Goal: Task Accomplishment & Management: Complete application form

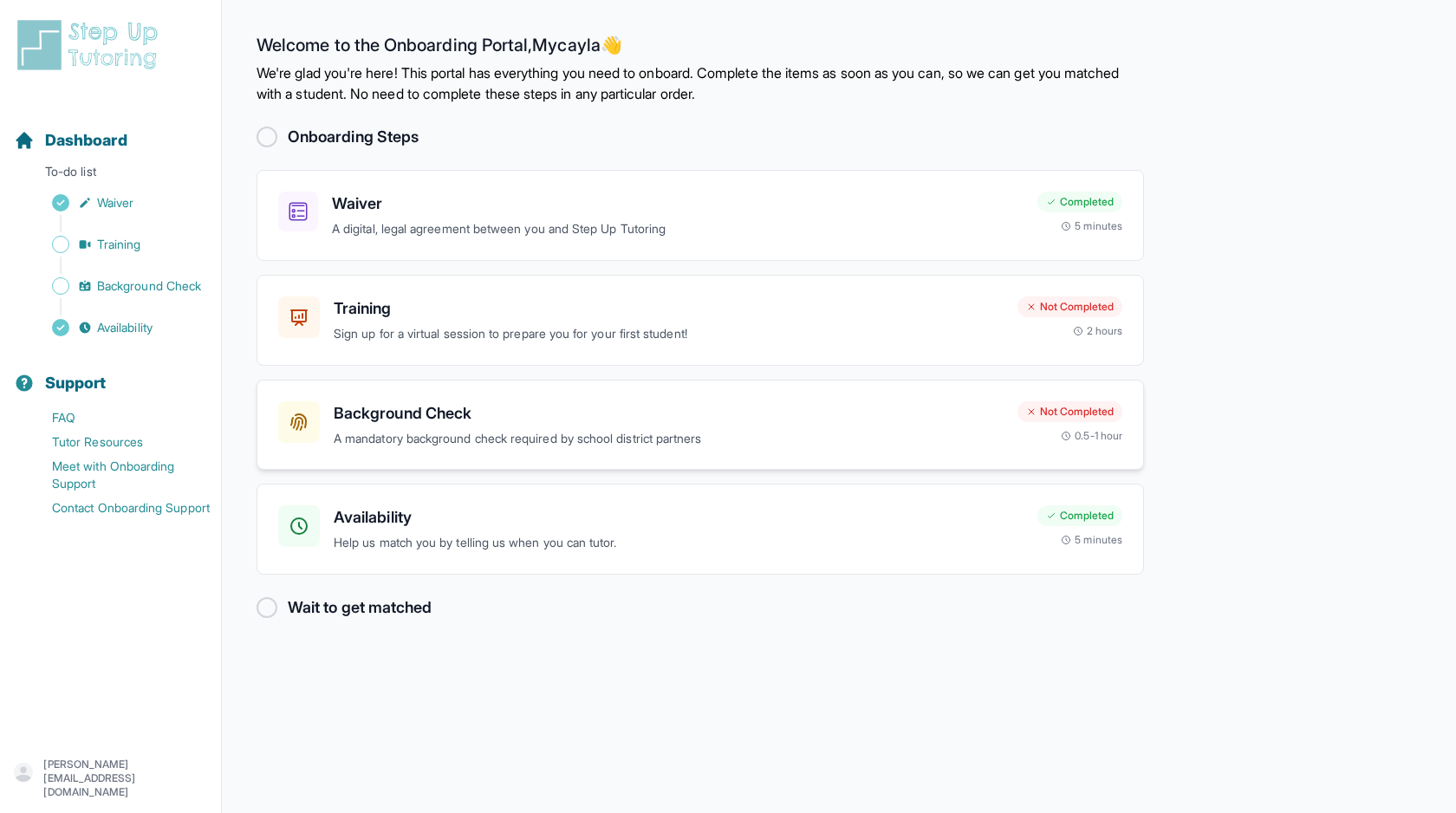
click at [867, 428] on div "Background Check A mandatory background check required by school district partn…" at bounding box center [668, 425] width 670 height 48
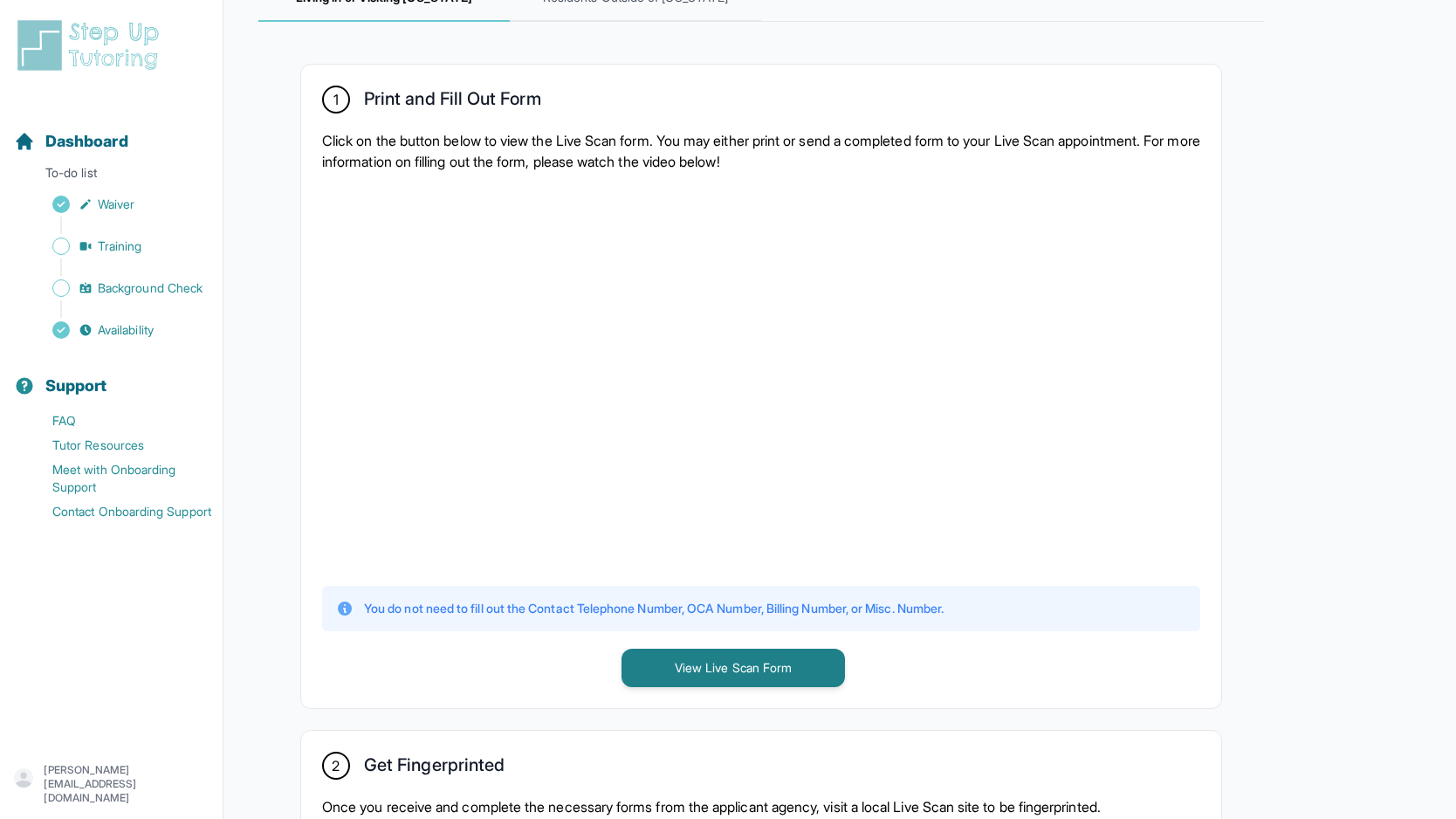
scroll to position [294, 0]
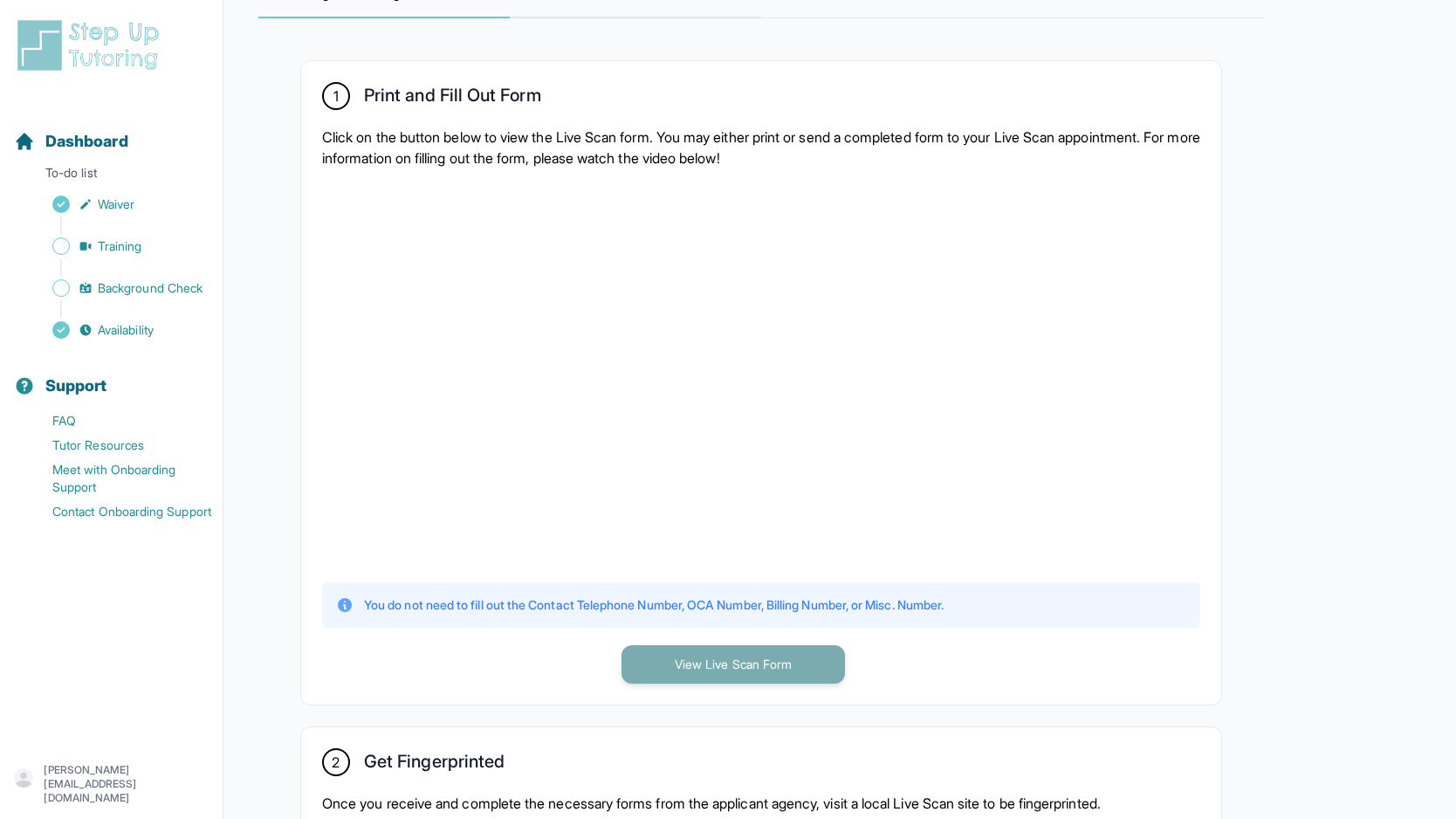
click at [807, 667] on button "View Live Scan Form" at bounding box center [733, 664] width 223 height 39
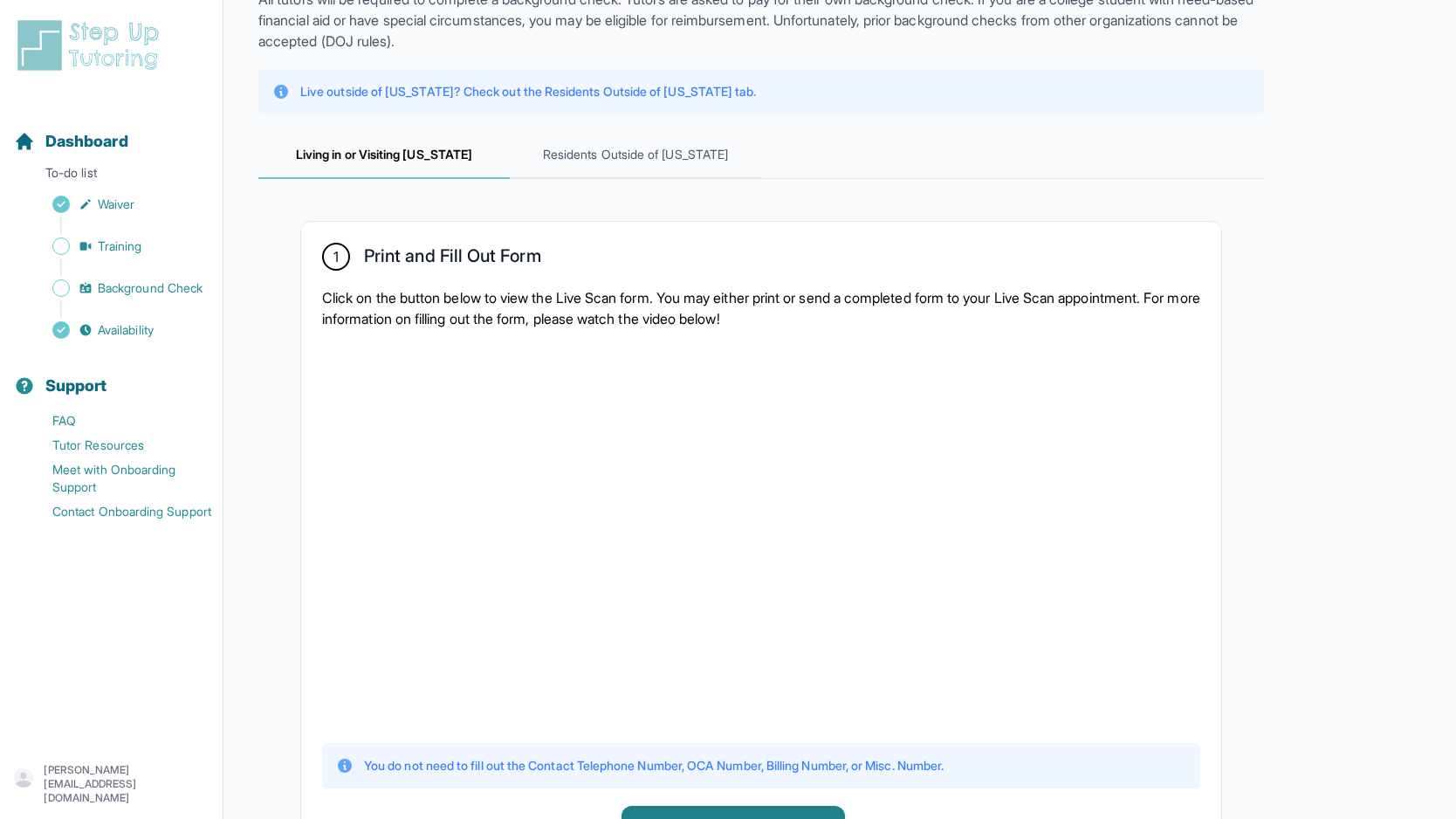
scroll to position [149, 0]
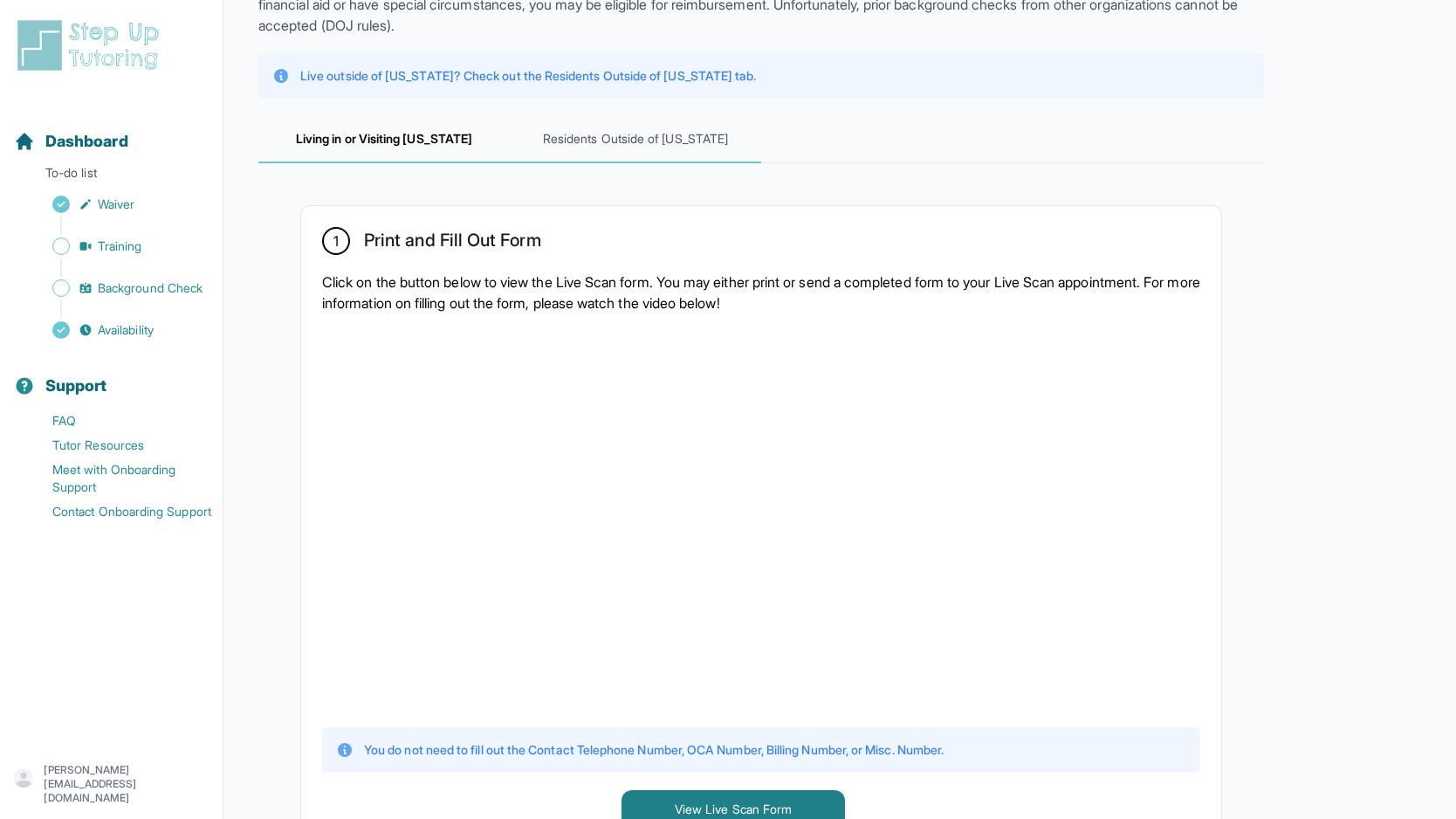
click at [605, 142] on span "Residents Outside of [US_STATE]" at bounding box center [635, 140] width 252 height 47
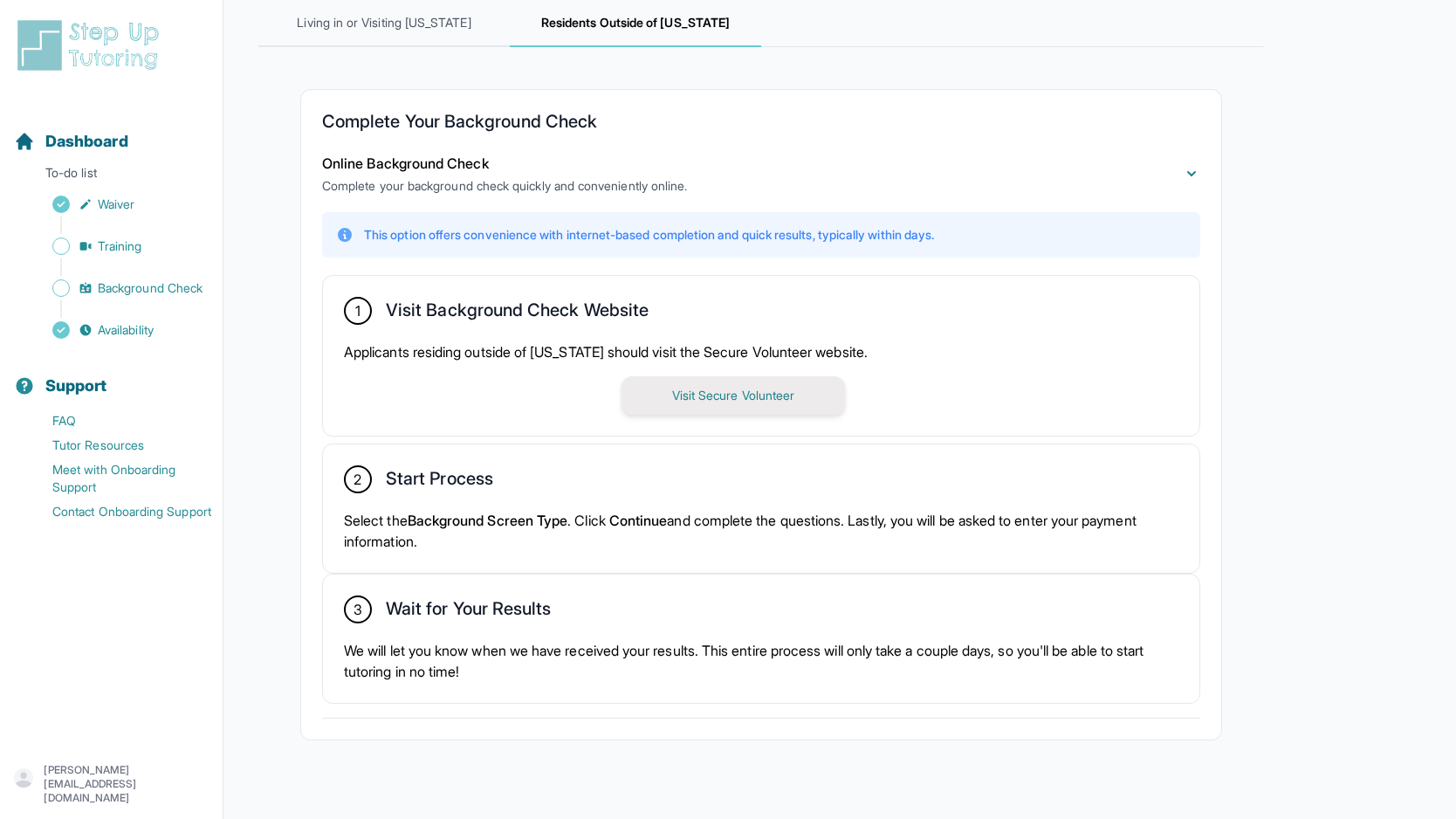
scroll to position [289, 0]
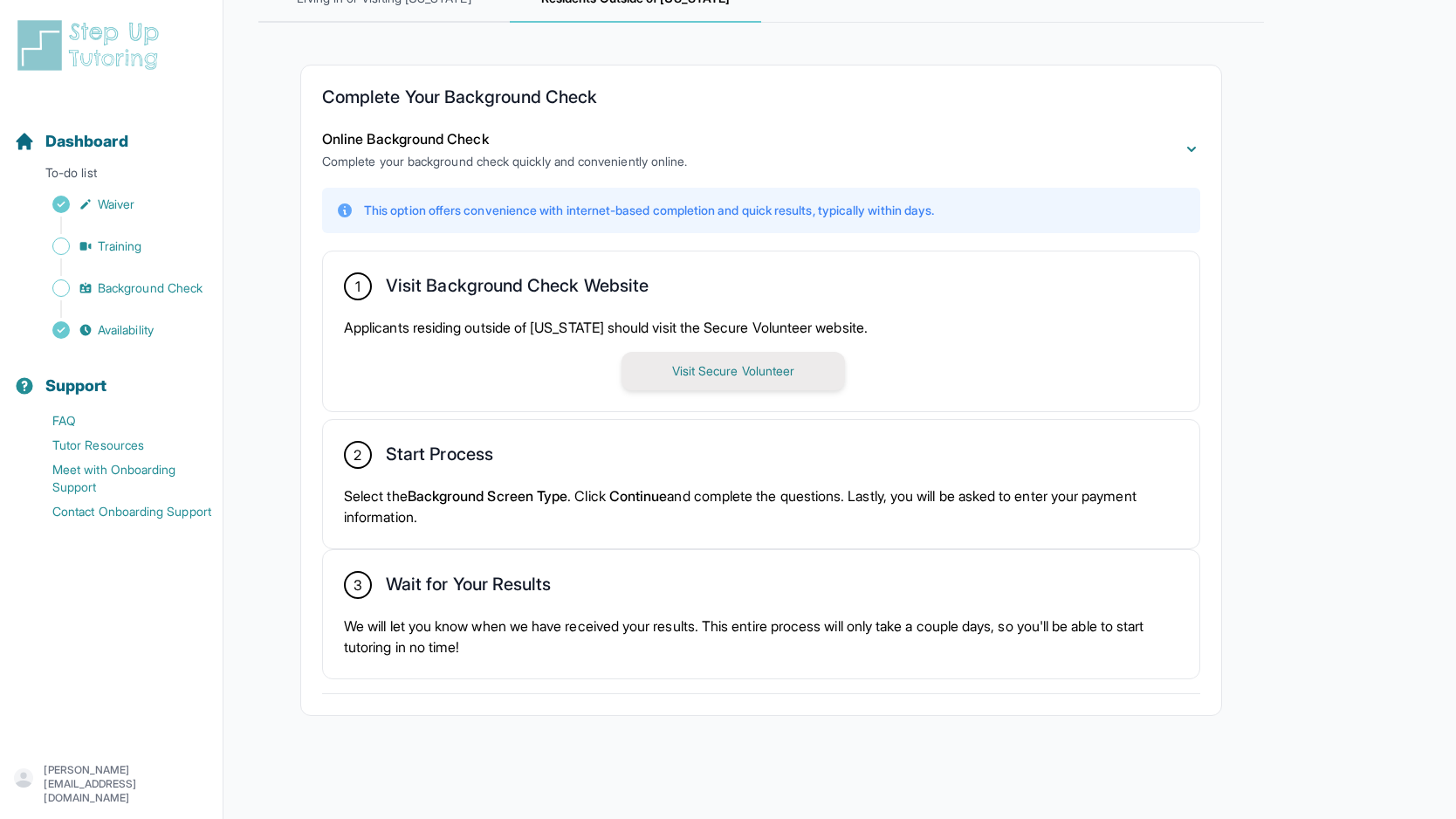
click at [673, 366] on button "Visit Secure Volunteer" at bounding box center [733, 370] width 223 height 39
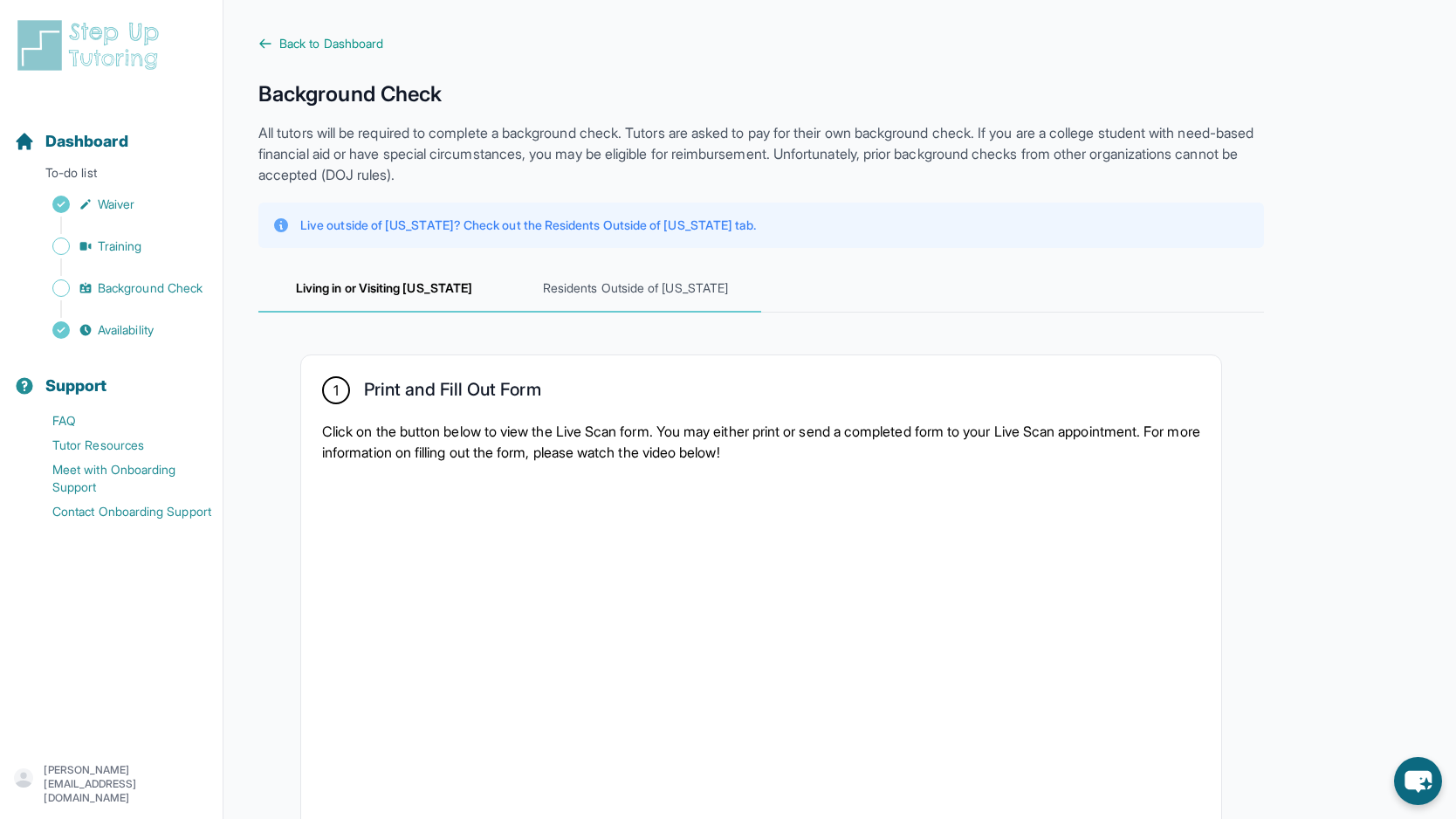
click at [658, 289] on span "Residents Outside of [US_STATE]" at bounding box center [635, 289] width 252 height 47
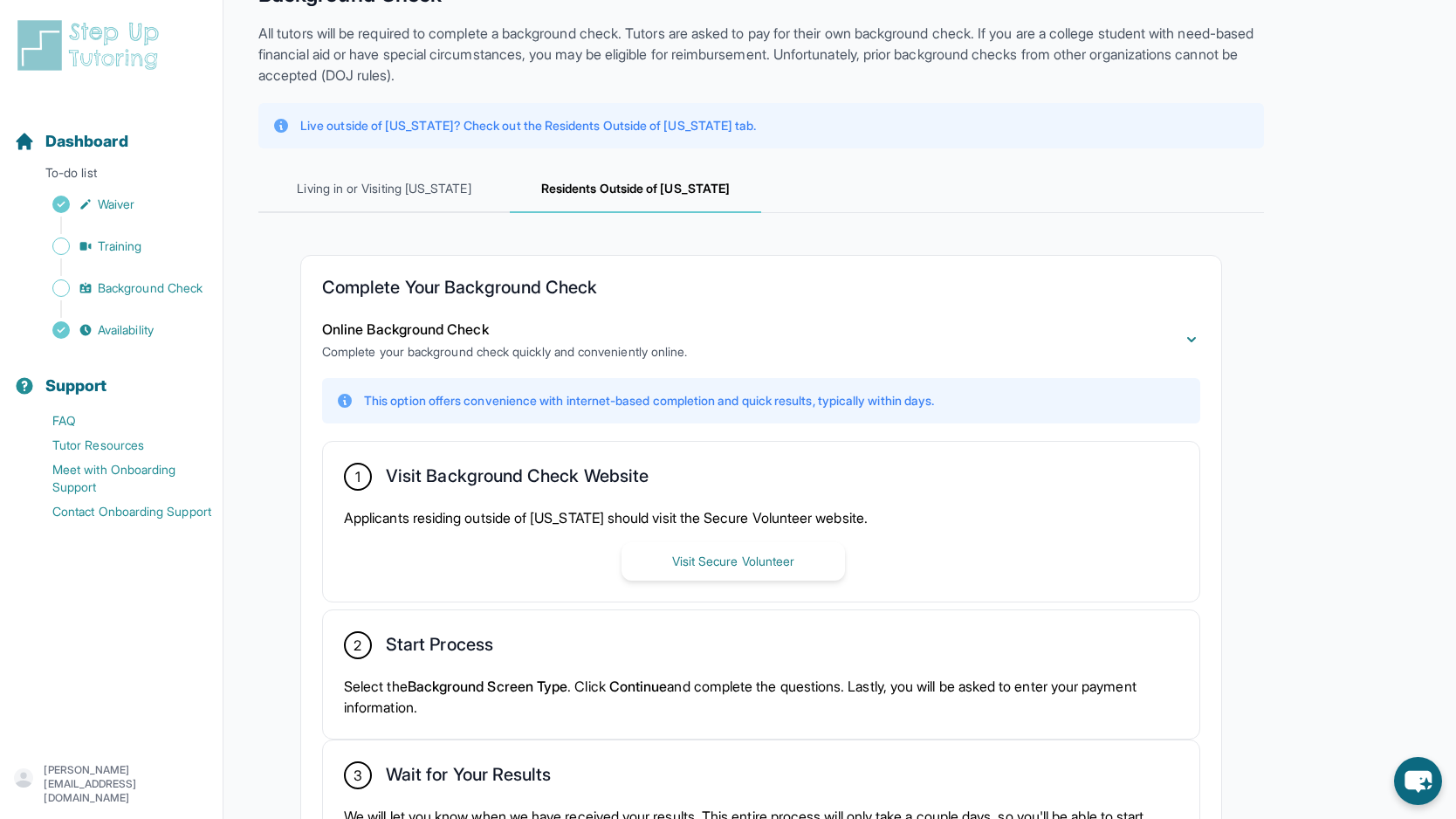
scroll to position [106, 0]
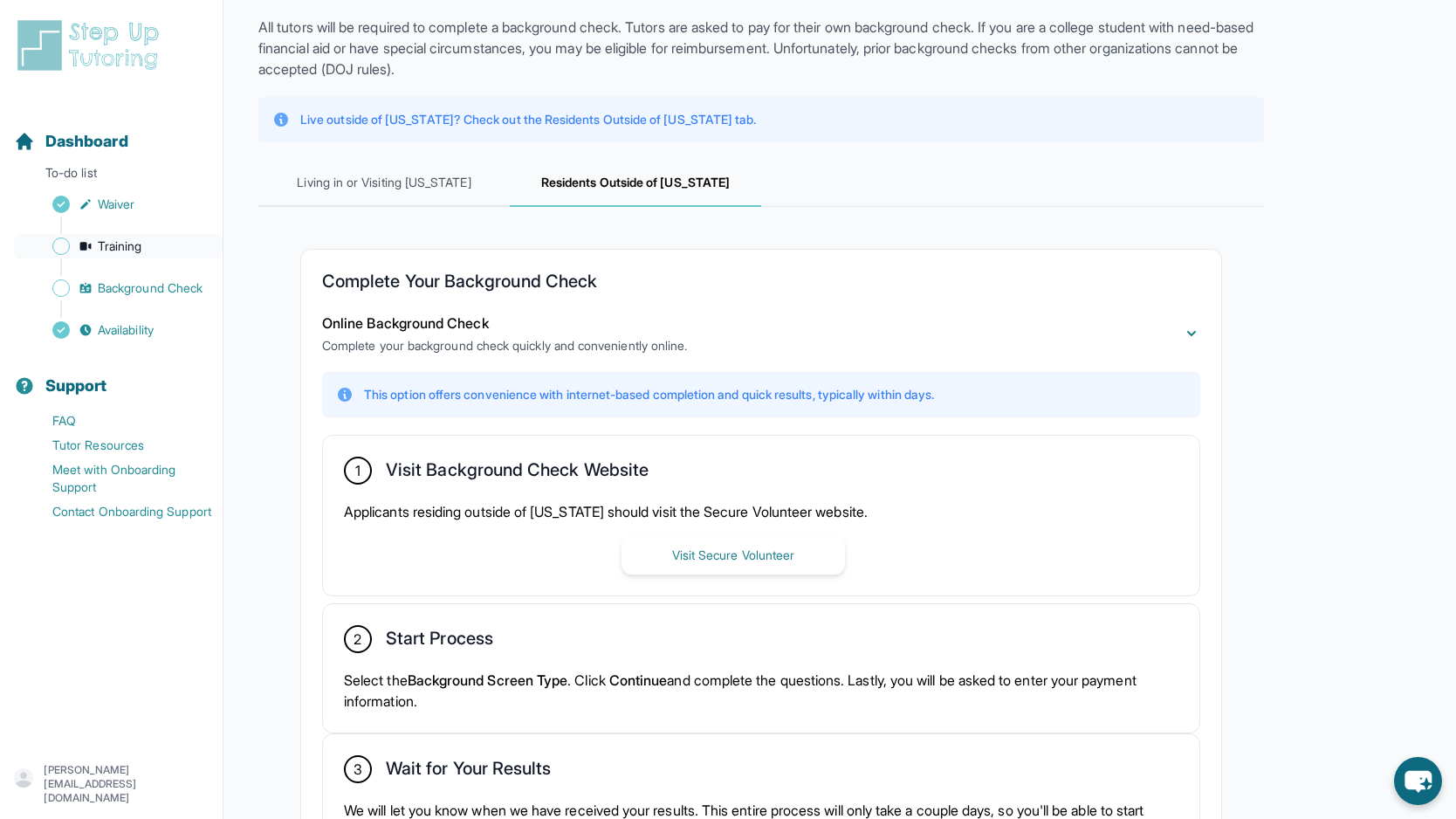
click at [146, 244] on link "Training" at bounding box center [118, 246] width 208 height 25
